Goal: Task Accomplishment & Management: Complete application form

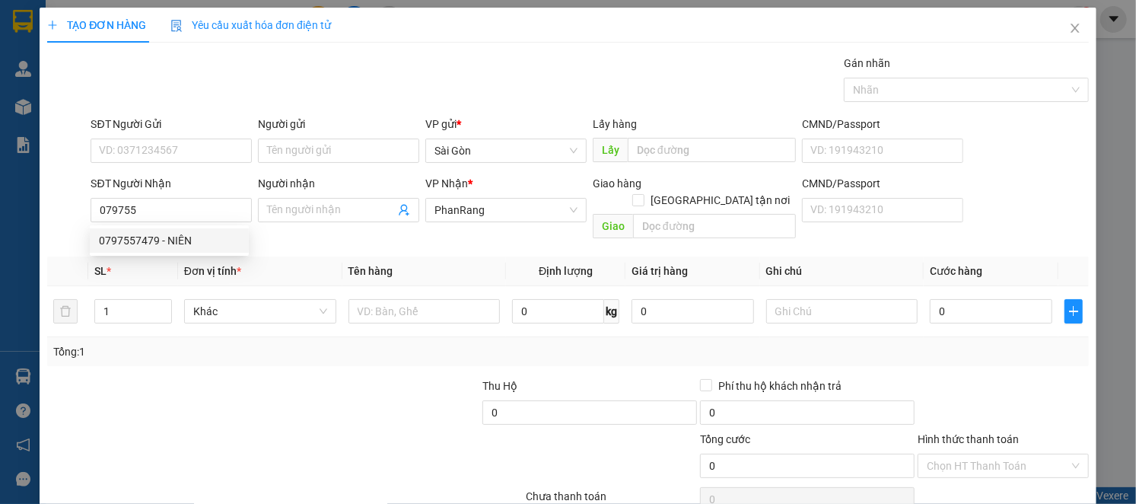
click at [229, 230] on div "0797557479 - NIÊN" at bounding box center [169, 240] width 159 height 24
type input "0797557479"
type input "NIÊN"
type input "VĨNH HY"
type input "30.000"
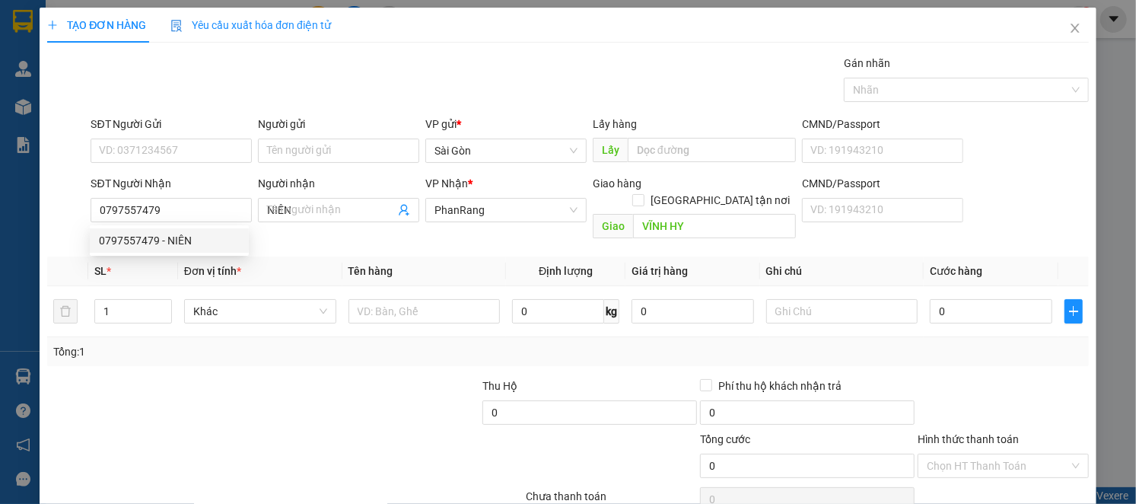
type input "30.000"
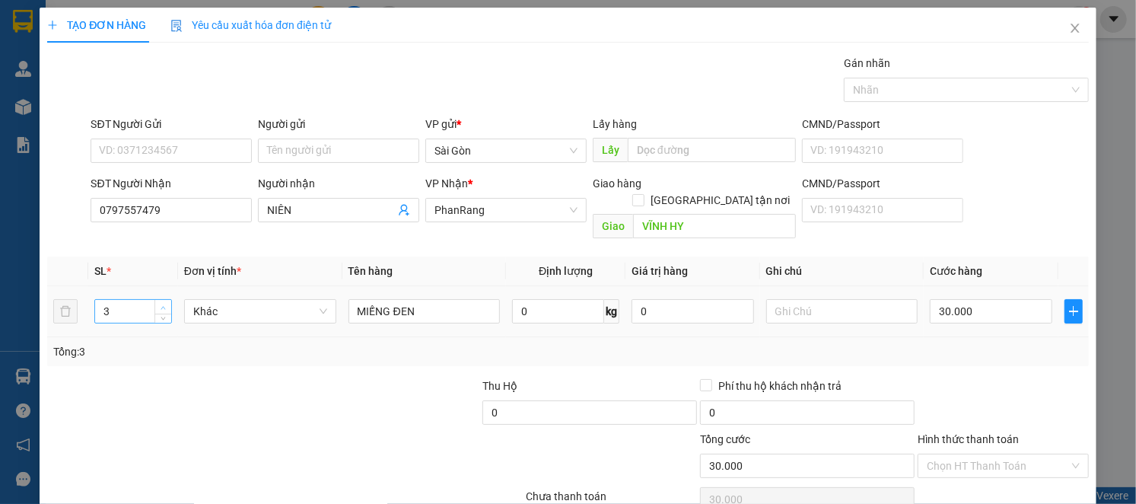
type input "0797557479"
click at [154, 300] on span "Increase Value" at bounding box center [162, 307] width 17 height 14
click at [162, 313] on icon "down" at bounding box center [162, 315] width 5 height 5
click at [161, 313] on icon "down" at bounding box center [162, 315] width 5 height 5
type input "1"
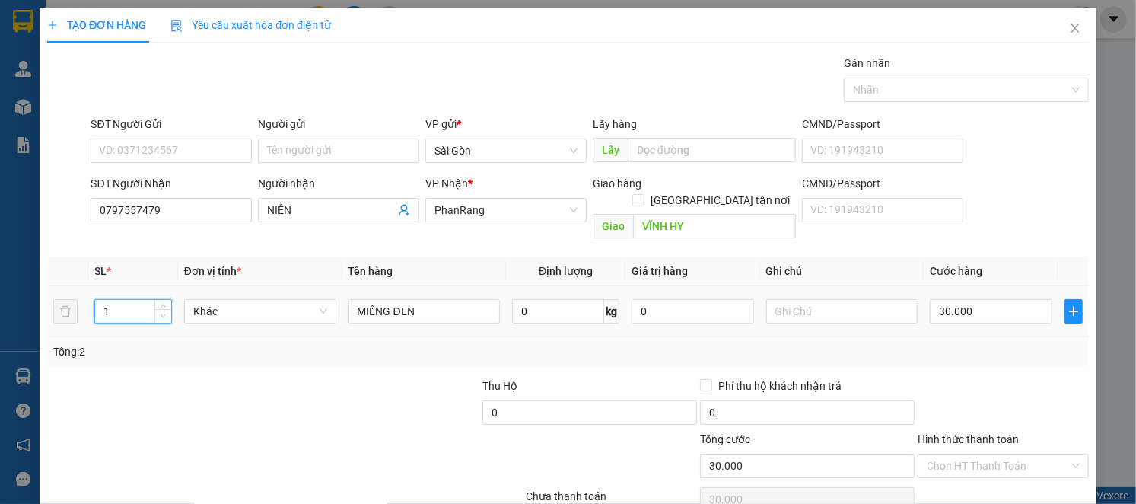
click at [160, 313] on icon "down" at bounding box center [162, 315] width 5 height 5
drag, startPoint x: 157, startPoint y: 294, endPoint x: 107, endPoint y: 306, distance: 50.7
click at [159, 313] on span "down" at bounding box center [163, 317] width 9 height 9
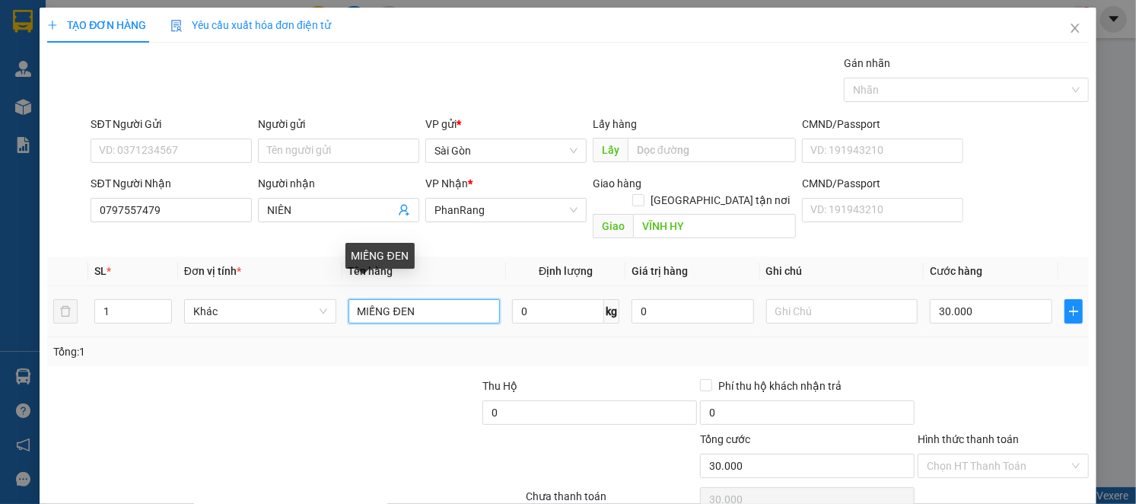
click at [427, 299] on input "MIẾNG ĐEN" at bounding box center [424, 311] width 152 height 24
type input "M"
type input "1"
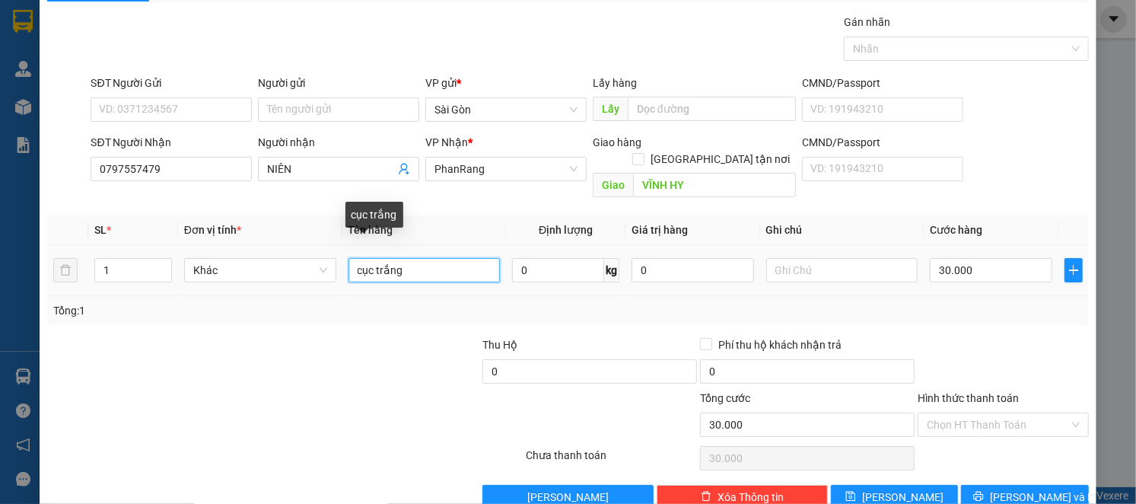
scroll to position [59, 0]
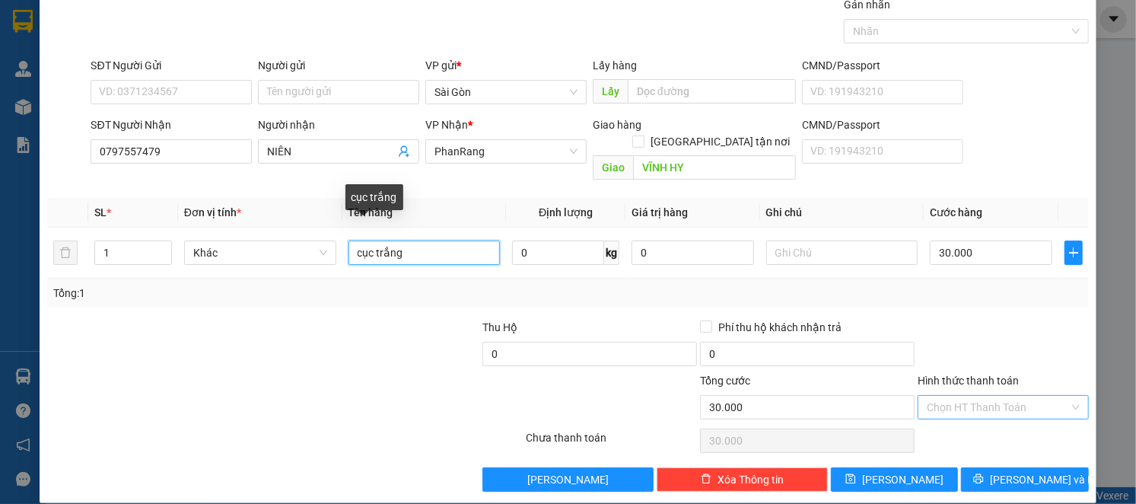
type input "cục trắng"
drag, startPoint x: 993, startPoint y: 379, endPoint x: 995, endPoint y: 389, distance: 10.0
click at [995, 395] on input "Hình thức thanh toán" at bounding box center [997, 406] width 142 height 23
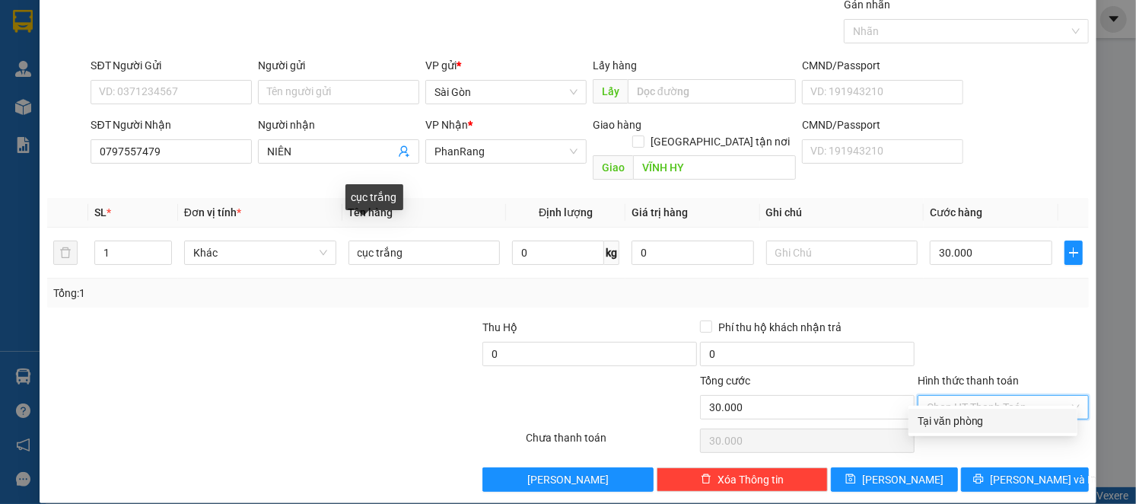
drag, startPoint x: 995, startPoint y: 389, endPoint x: 1010, endPoint y: 444, distance: 57.6
click at [1005, 398] on input "Hình thức thanh toán" at bounding box center [997, 406] width 142 height 23
click at [1013, 430] on div "Tại văn phòng" at bounding box center [992, 420] width 169 height 24
type input "0"
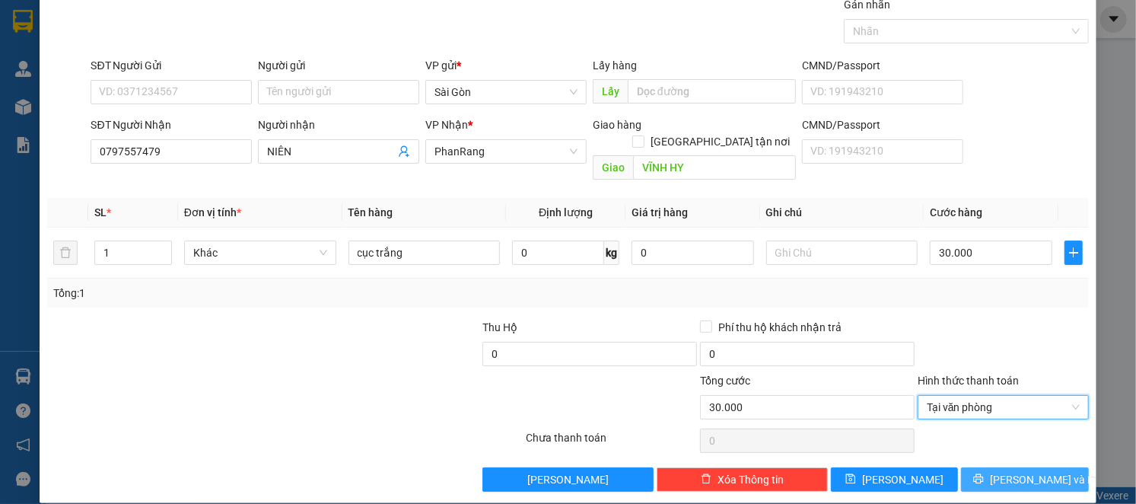
click at [1050, 467] on button "[PERSON_NAME] và In" at bounding box center [1025, 479] width 128 height 24
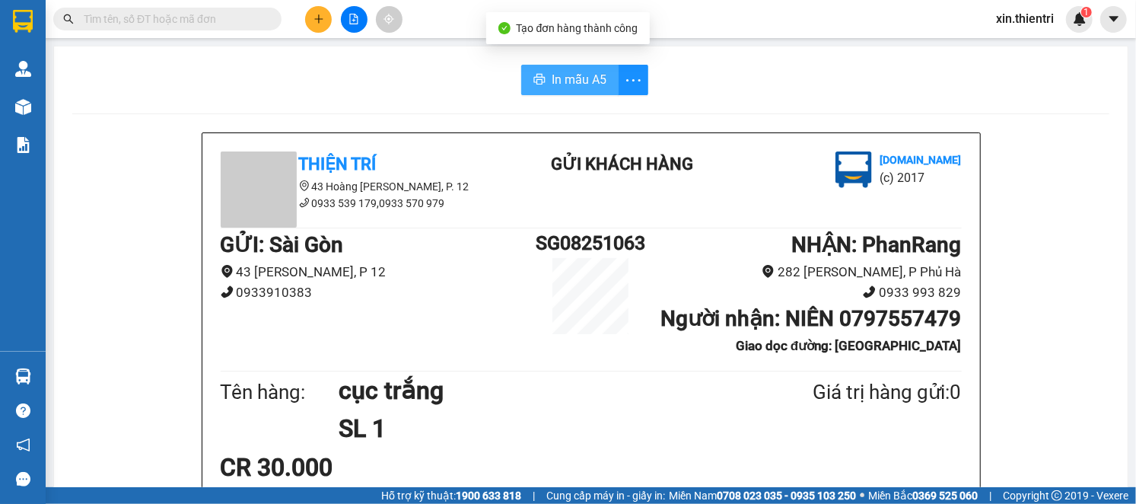
click at [571, 84] on span "In mẫu A5" at bounding box center [578, 79] width 55 height 19
click at [533, 84] on icon "printer" at bounding box center [539, 79] width 12 height 12
